Goal: Task Accomplishment & Management: Manage account settings

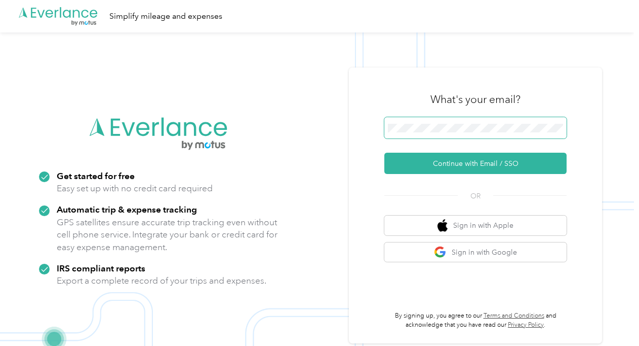
click at [465, 133] on span at bounding box center [476, 127] width 182 height 21
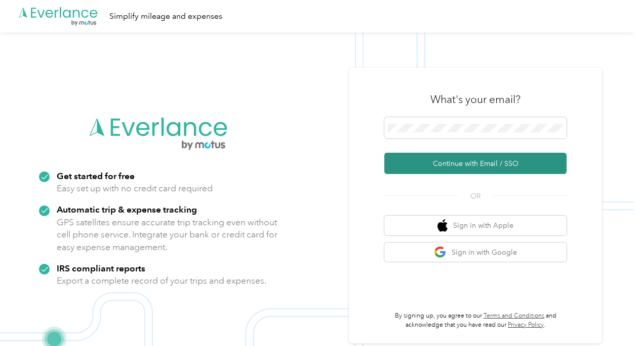
click at [478, 171] on button "Continue with Email / SSO" at bounding box center [476, 163] width 182 height 21
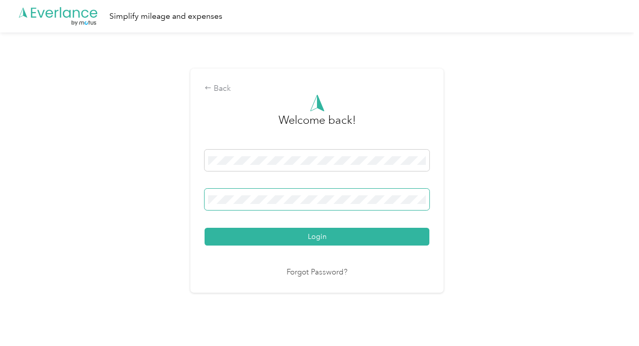
click at [205, 227] on button "Login" at bounding box center [317, 236] width 225 height 18
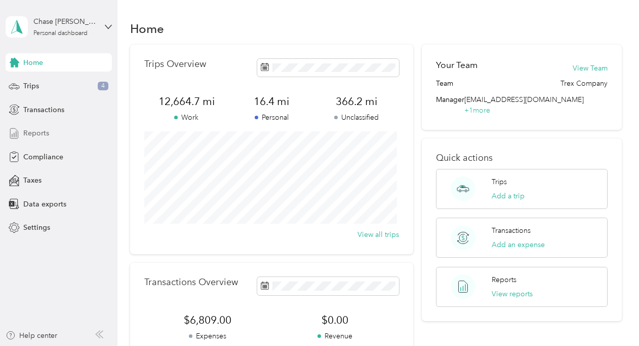
click at [49, 133] on div "Reports" at bounding box center [59, 133] width 106 height 18
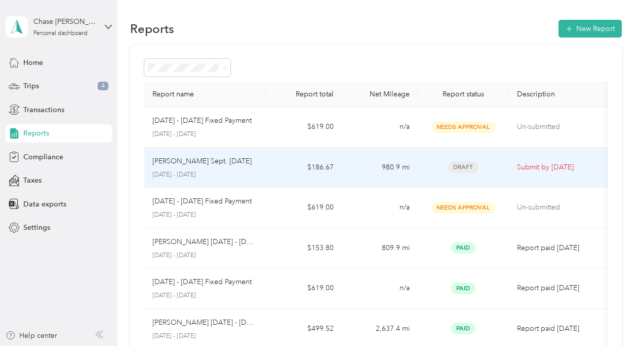
click at [237, 161] on div "[PERSON_NAME] Sept. [DATE]" at bounding box center [205, 161] width 105 height 11
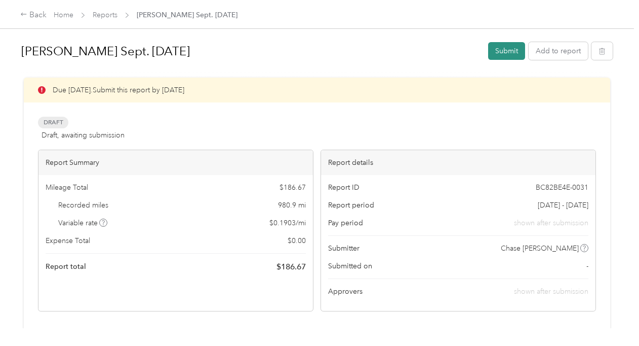
click at [498, 55] on button "Submit" at bounding box center [506, 51] width 37 height 18
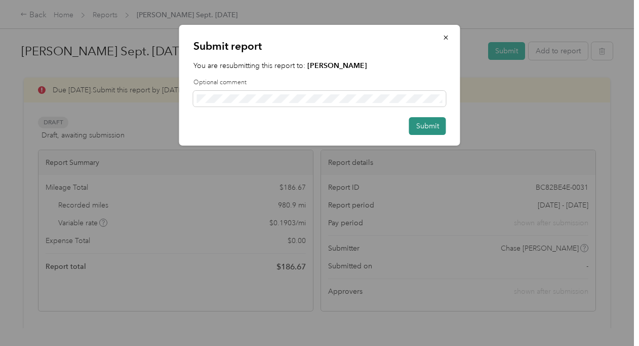
click at [421, 127] on button "Submit" at bounding box center [427, 126] width 37 height 18
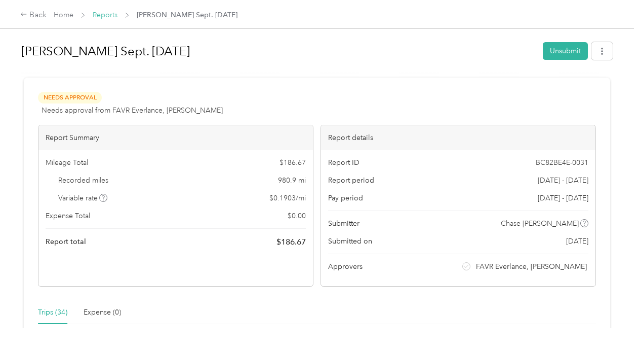
click at [108, 14] on link "Reports" at bounding box center [105, 15] width 25 height 9
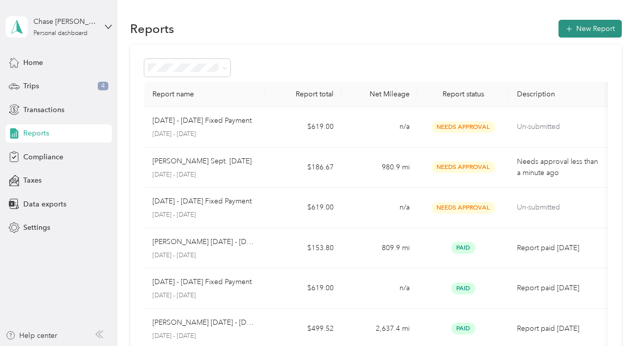
click at [574, 28] on button "New Report" at bounding box center [590, 29] width 63 height 18
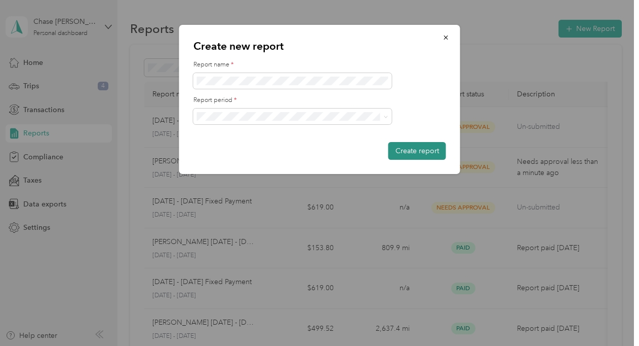
click at [428, 151] on button "Create report" at bounding box center [418, 151] width 58 height 18
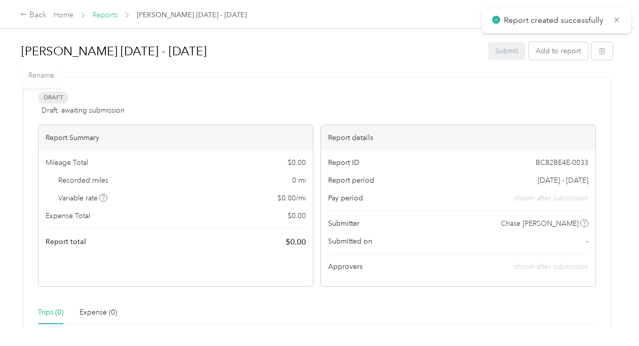
click at [106, 16] on link "Reports" at bounding box center [105, 15] width 25 height 9
